Goal: Task Accomplishment & Management: Manage account settings

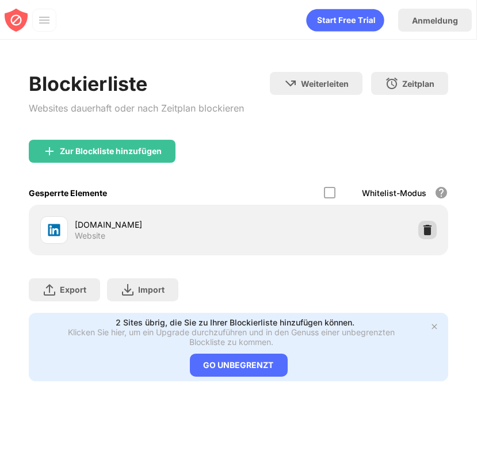
click at [429, 236] on div at bounding box center [427, 230] width 18 height 18
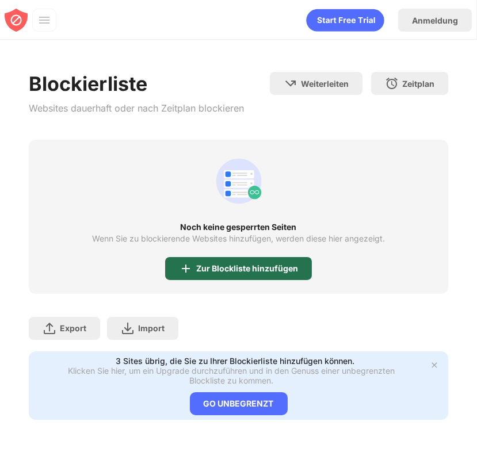
click at [220, 265] on div "Zur Blockliste hinzufügen" at bounding box center [247, 268] width 102 height 9
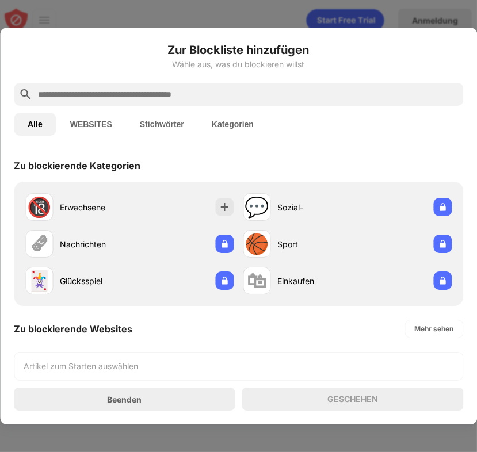
click at [216, 98] on input "text" at bounding box center [248, 94] width 422 height 14
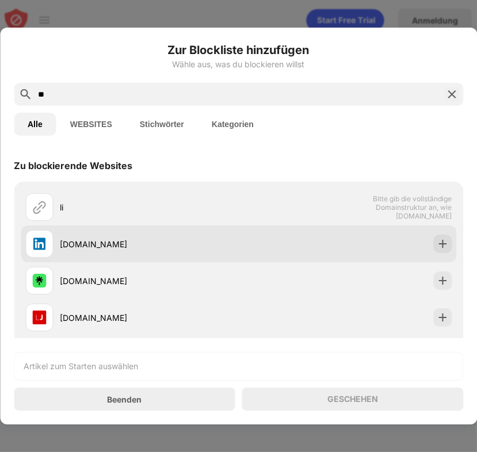
type input "**"
click at [225, 255] on div "[DOMAIN_NAME]" at bounding box center [131, 244] width 213 height 28
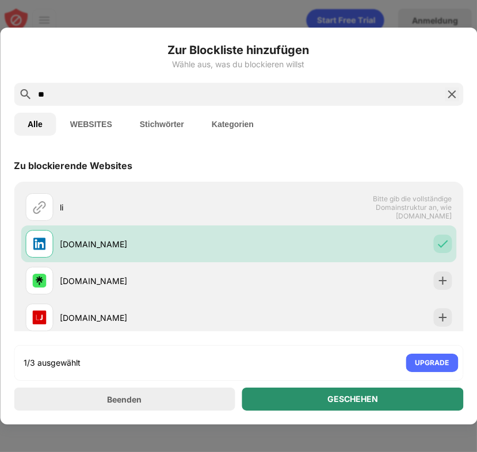
click at [285, 398] on div "GESCHEHEN" at bounding box center [352, 399] width 221 height 23
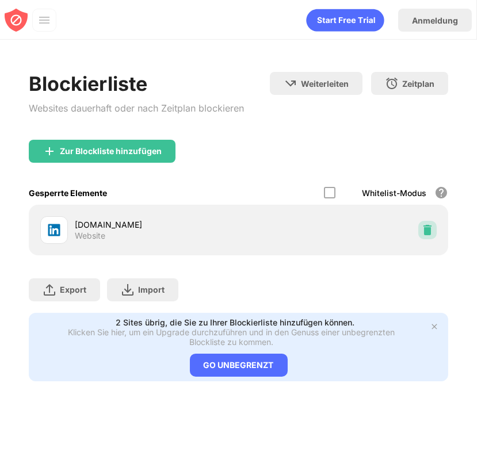
click at [431, 227] on img at bounding box center [428, 230] width 12 height 12
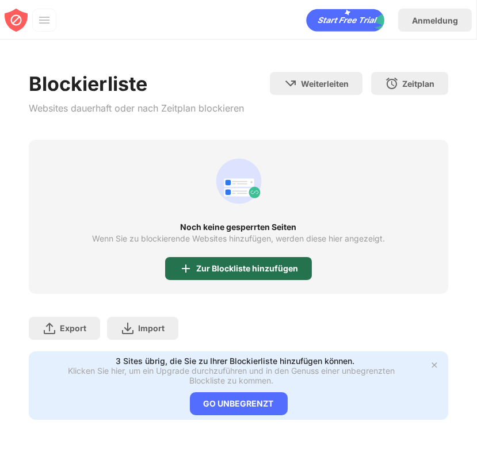
click at [254, 273] on div "Zur Blockliste hinzufügen" at bounding box center [238, 268] width 147 height 23
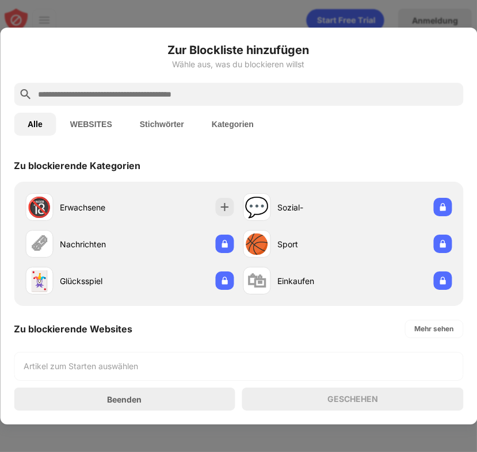
click at [231, 97] on input "text" at bounding box center [248, 94] width 422 height 14
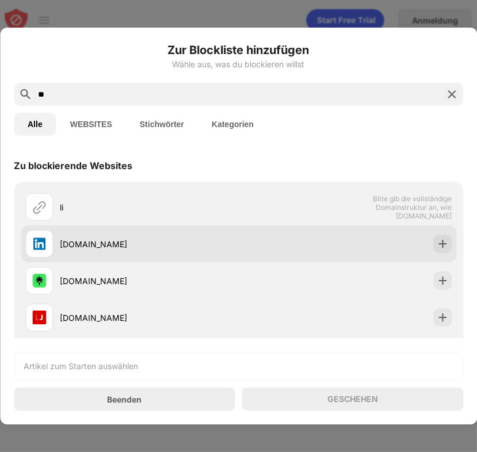
type input "**"
click at [245, 232] on div "[DOMAIN_NAME]" at bounding box center [238, 244] width 435 height 37
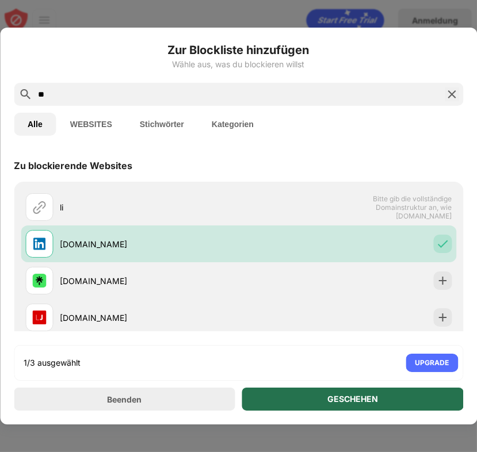
click at [284, 400] on div "GESCHEHEN" at bounding box center [352, 399] width 221 height 23
